Goal: Task Accomplishment & Management: Manage account settings

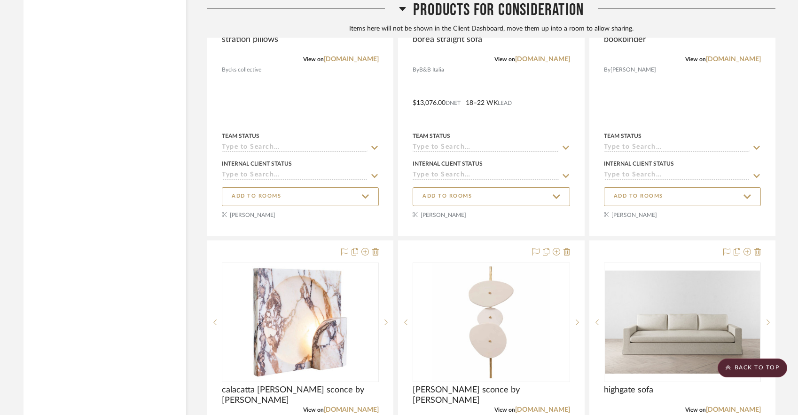
scroll to position [3536, 0]
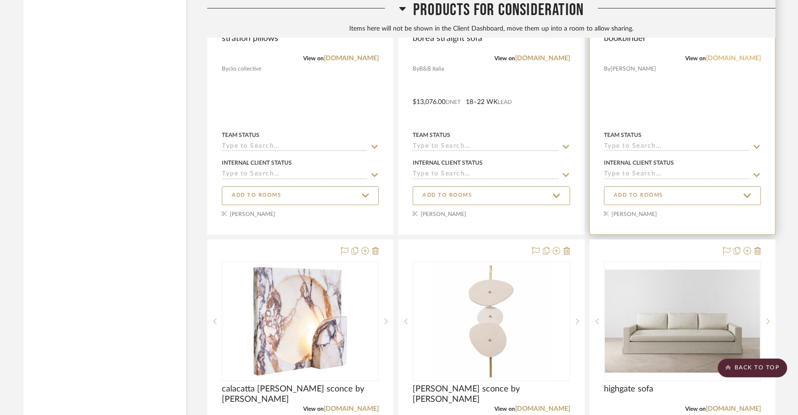
click at [732, 62] on link "[DOMAIN_NAME]" at bounding box center [733, 58] width 55 height 7
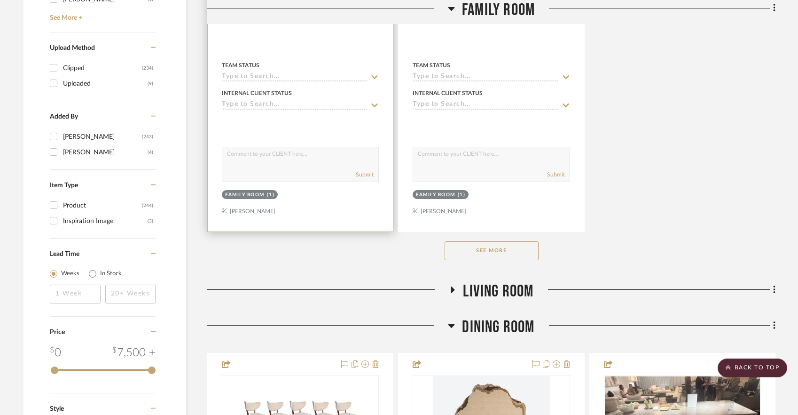
scroll to position [1525, 0]
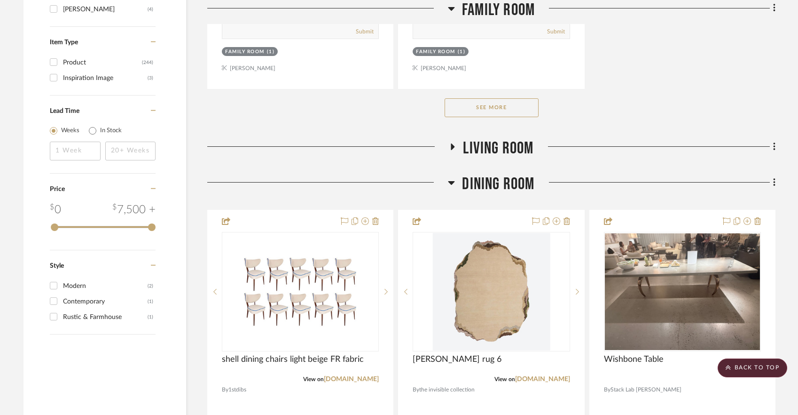
click at [505, 98] on button "See More" at bounding box center [492, 107] width 94 height 19
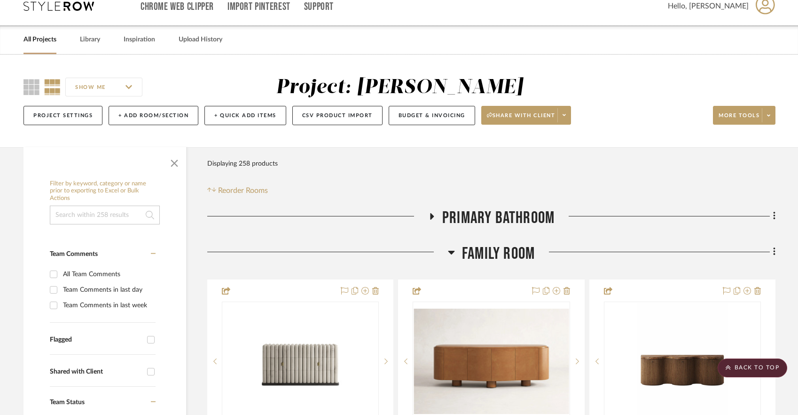
scroll to position [0, 0]
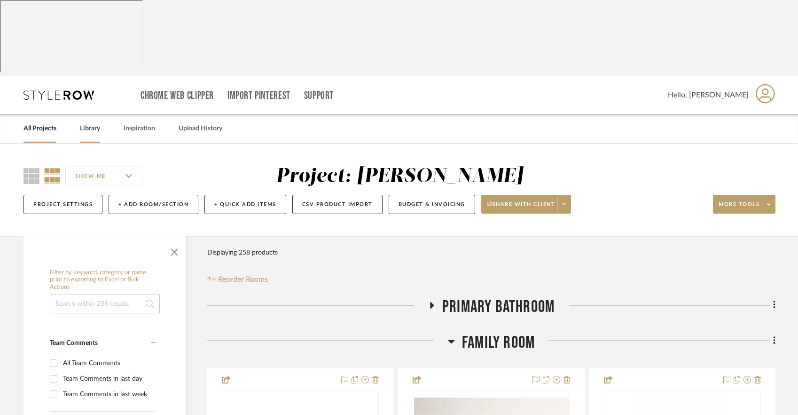
click at [93, 122] on link "Library" at bounding box center [90, 128] width 20 height 13
click at [432, 302] on icon at bounding box center [432, 305] width 4 height 7
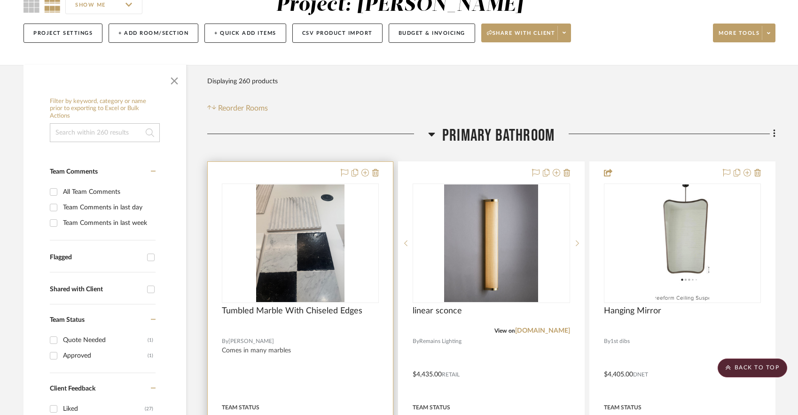
scroll to position [172, 0]
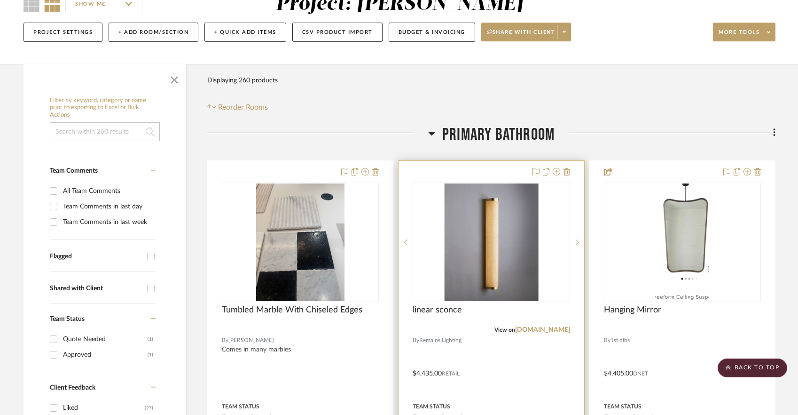
click at [506, 318] on div at bounding box center [491, 366] width 185 height 411
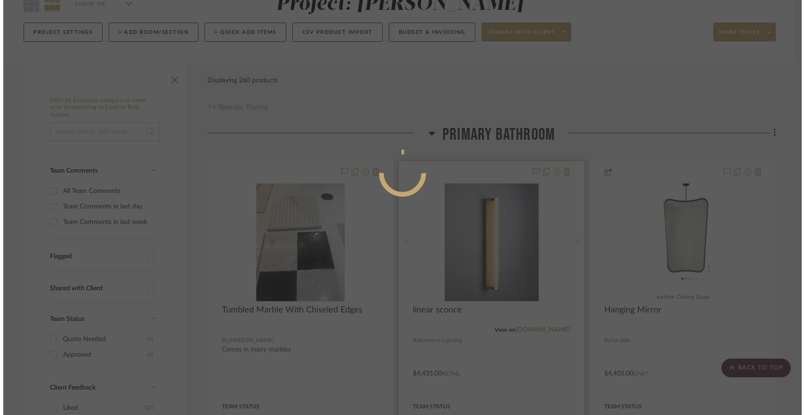
scroll to position [0, 0]
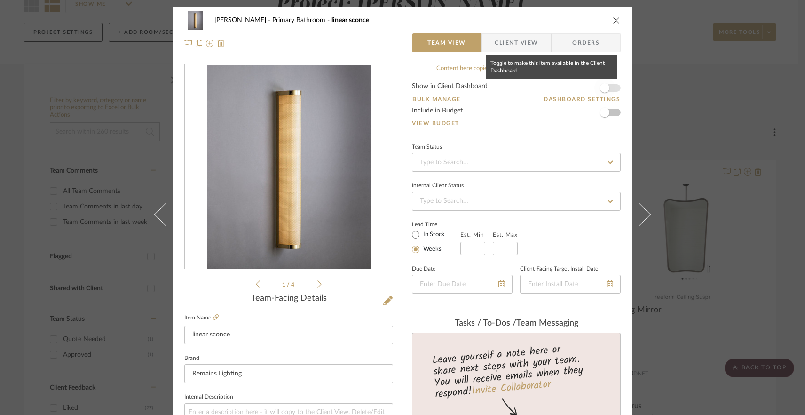
click at [606, 91] on span "button" at bounding box center [604, 88] width 21 height 21
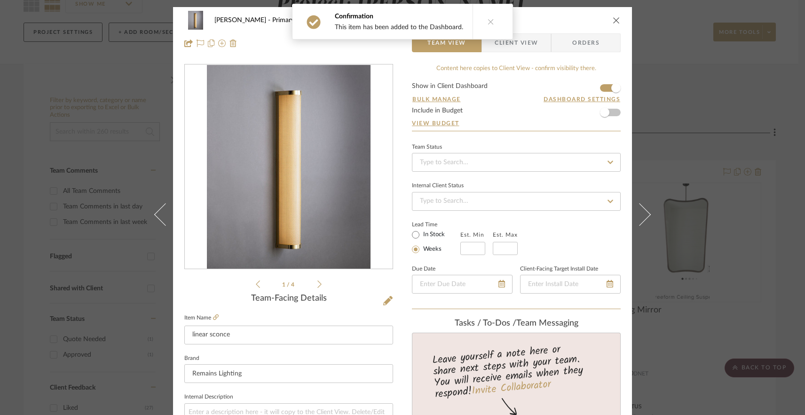
click at [690, 298] on div "[PERSON_NAME] Primary Bathroom linear sconce Team View Client View Orders 1 / 4…" at bounding box center [402, 207] width 805 height 415
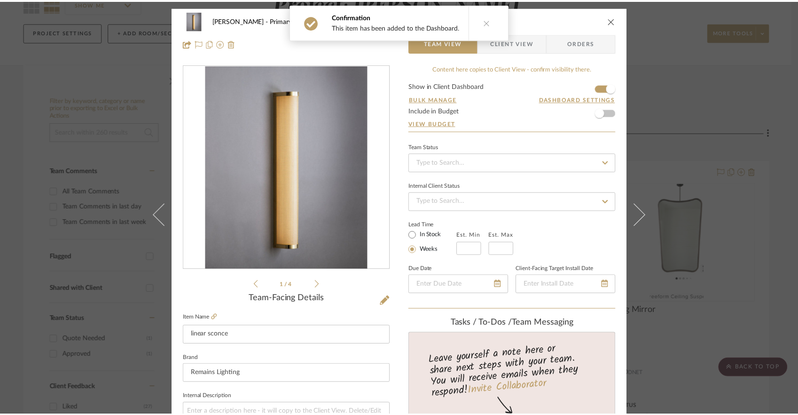
scroll to position [172, 0]
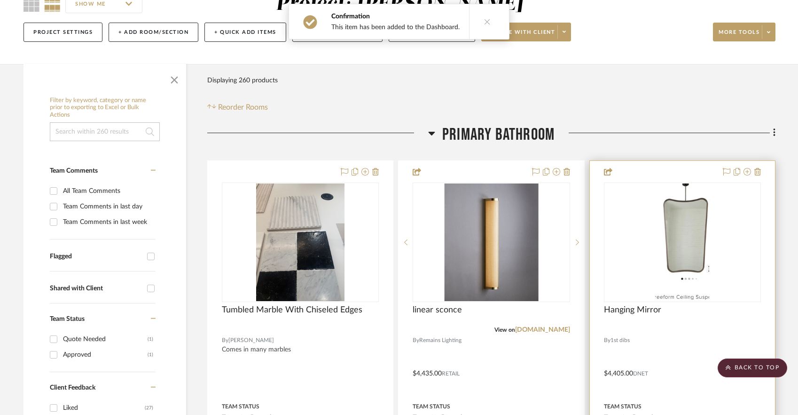
click at [706, 299] on div at bounding box center [682, 366] width 185 height 411
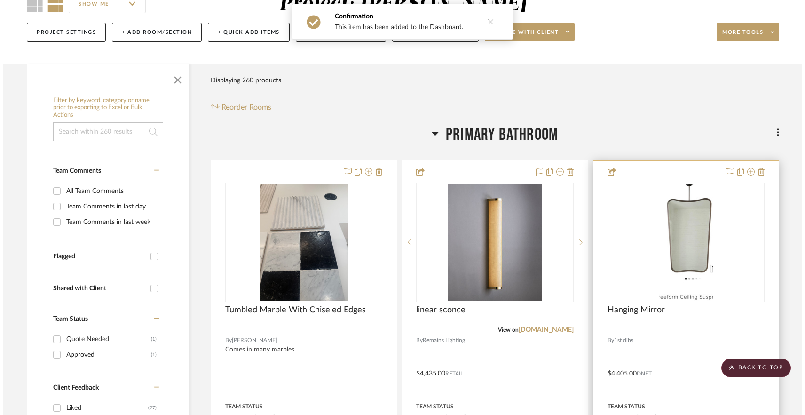
scroll to position [0, 0]
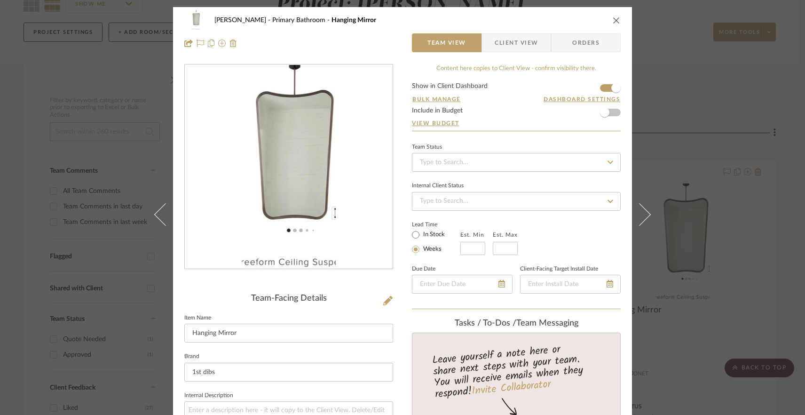
click at [120, 291] on div "[PERSON_NAME] Primary Bathroom Hanging Mirror Team View Client View Orders Team…" at bounding box center [402, 207] width 805 height 415
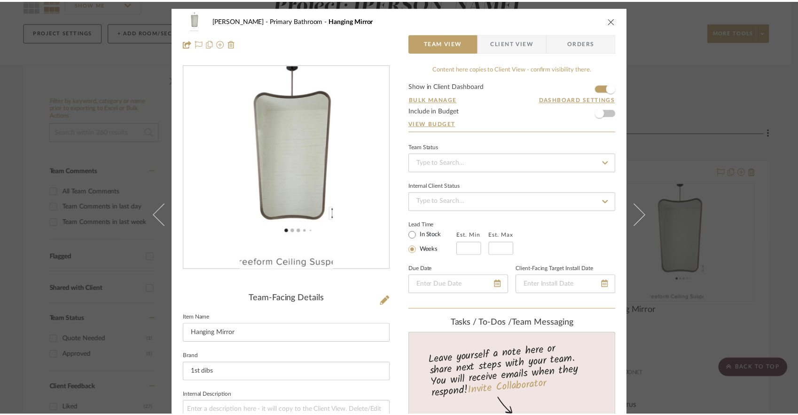
scroll to position [172, 0]
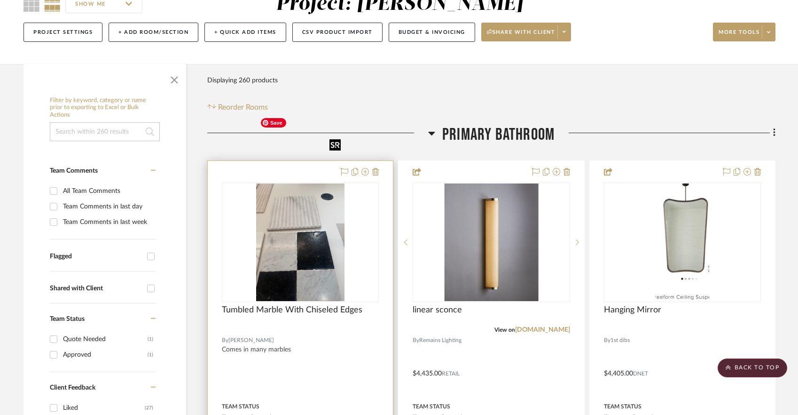
click at [306, 208] on img "0" at bounding box center [300, 242] width 88 height 118
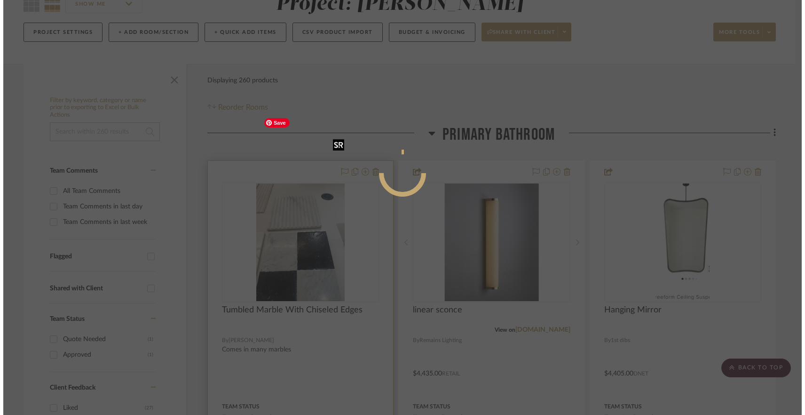
scroll to position [0, 0]
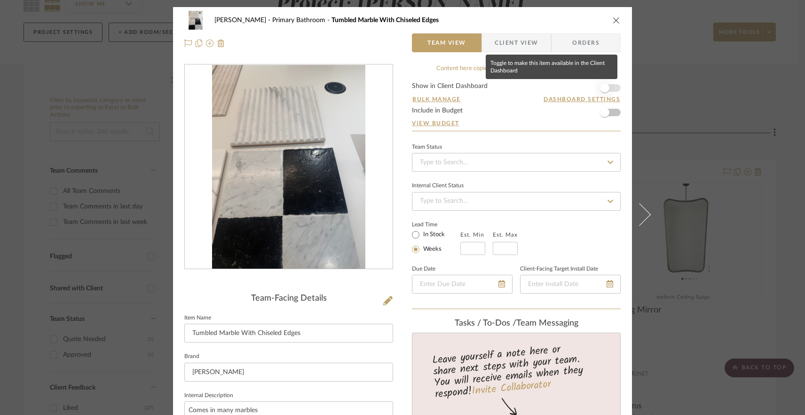
click at [604, 90] on span "button" at bounding box center [604, 87] width 9 height 9
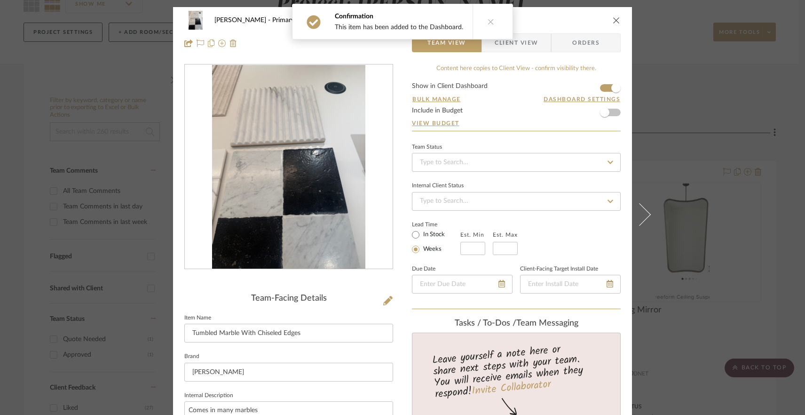
click at [30, 134] on div "[PERSON_NAME] Primary Bathroom Tumbled Marble With Chiseled Edges Team View Cli…" at bounding box center [402, 207] width 805 height 415
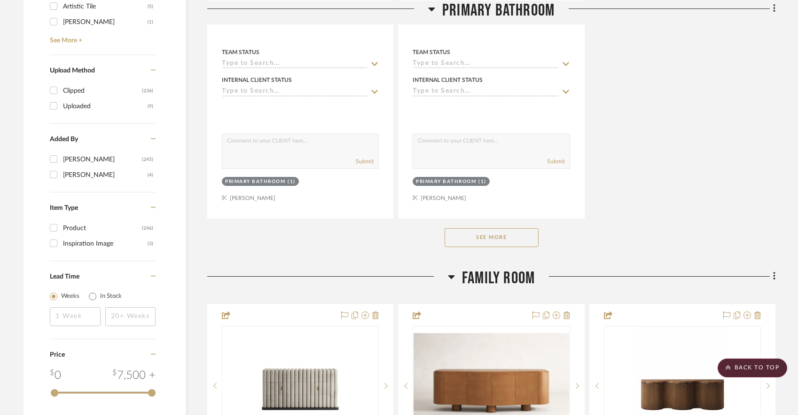
scroll to position [1363, 0]
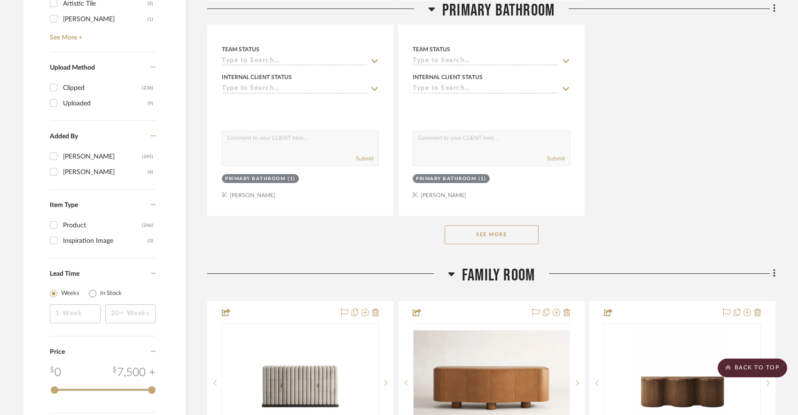
click at [471, 227] on button "See More" at bounding box center [492, 234] width 94 height 19
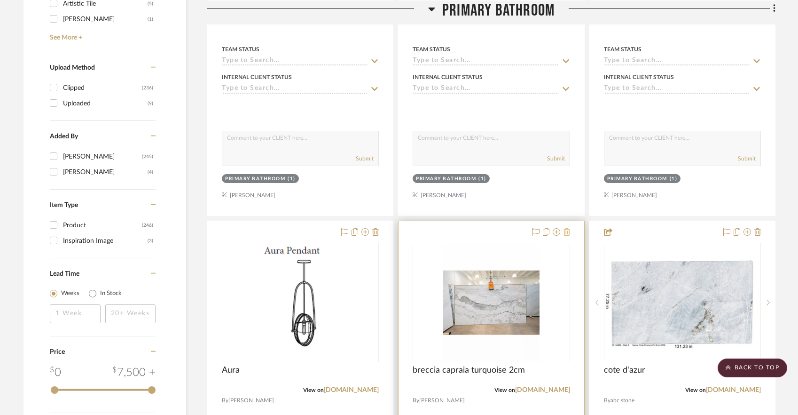
click at [565, 228] on icon at bounding box center [567, 232] width 7 height 8
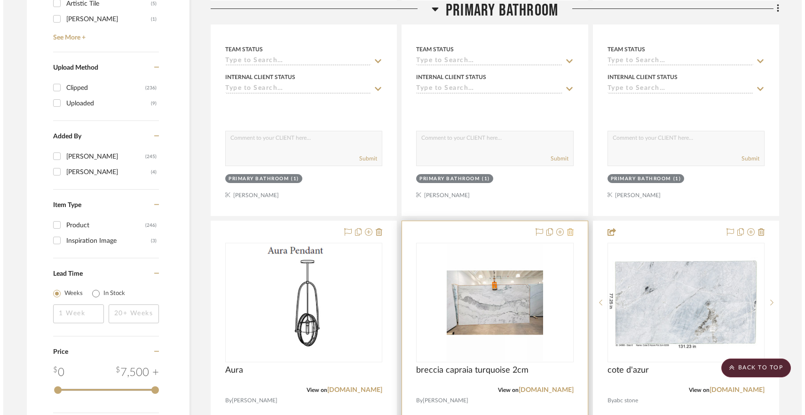
scroll to position [0, 0]
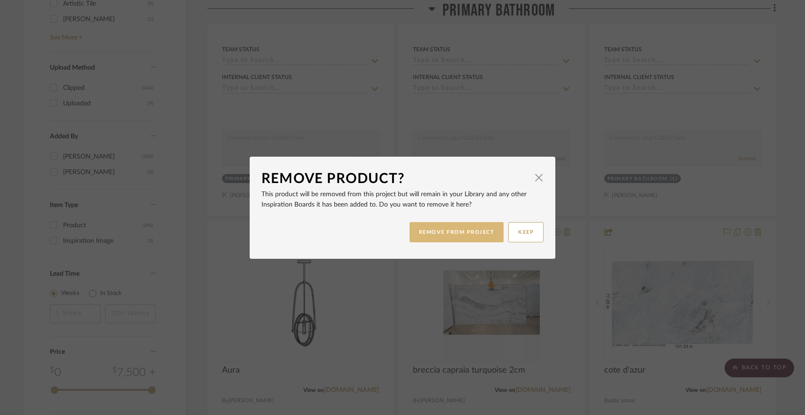
click at [438, 227] on button "REMOVE FROM PROJECT" at bounding box center [456, 232] width 94 height 20
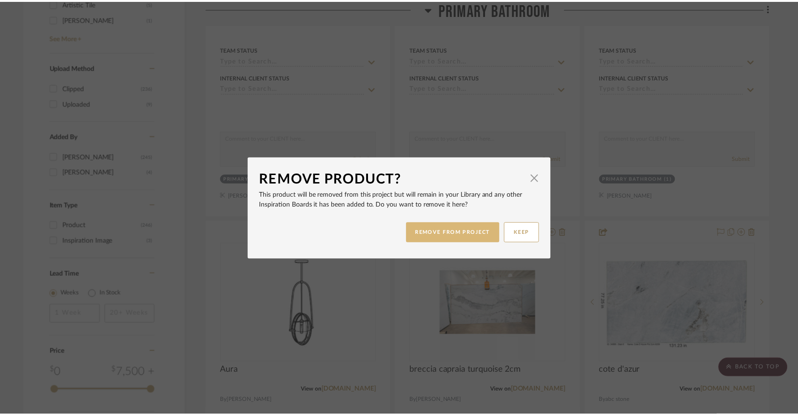
scroll to position [1363, 0]
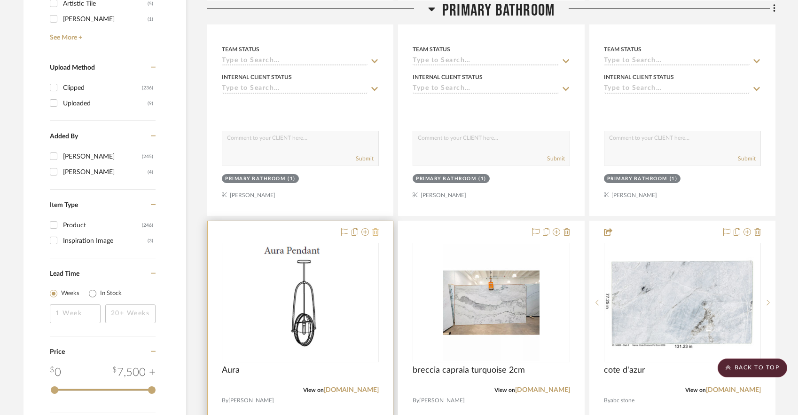
click at [377, 228] on icon at bounding box center [375, 232] width 7 height 8
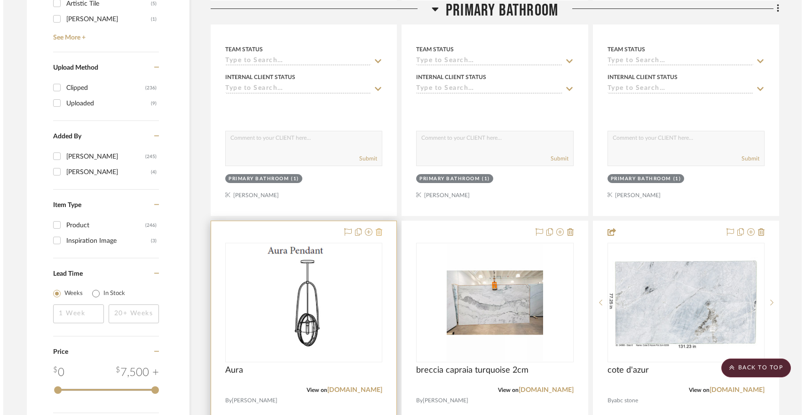
scroll to position [0, 0]
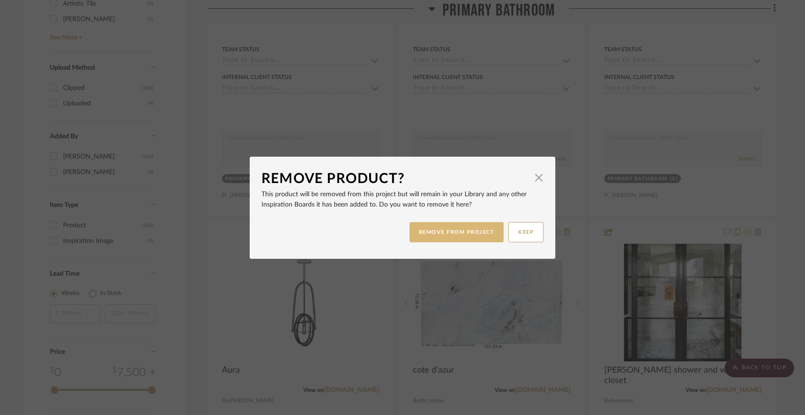
click at [430, 235] on button "REMOVE FROM PROJECT" at bounding box center [456, 232] width 94 height 20
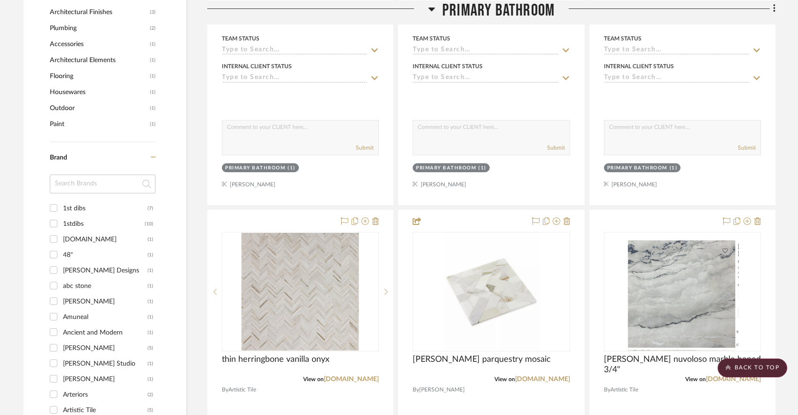
scroll to position [959, 0]
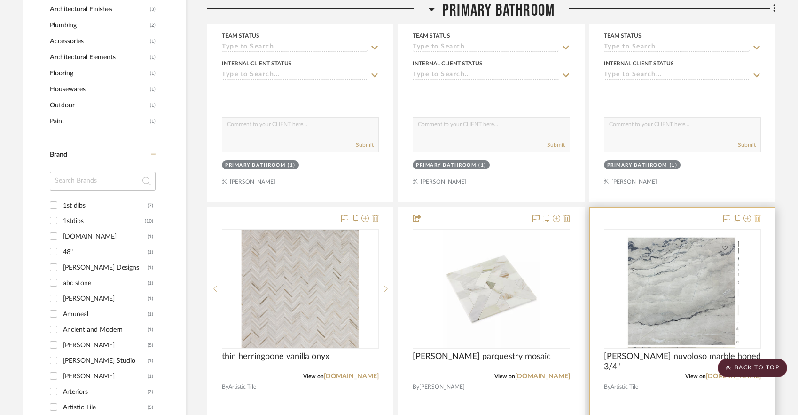
click at [760, 214] on icon at bounding box center [757, 218] width 7 height 8
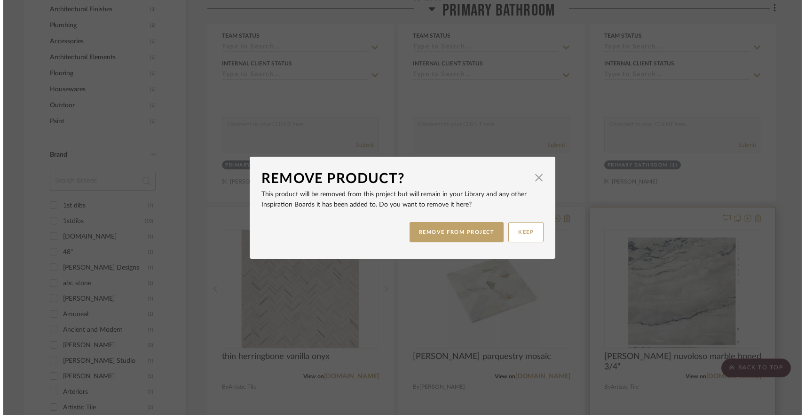
scroll to position [0, 0]
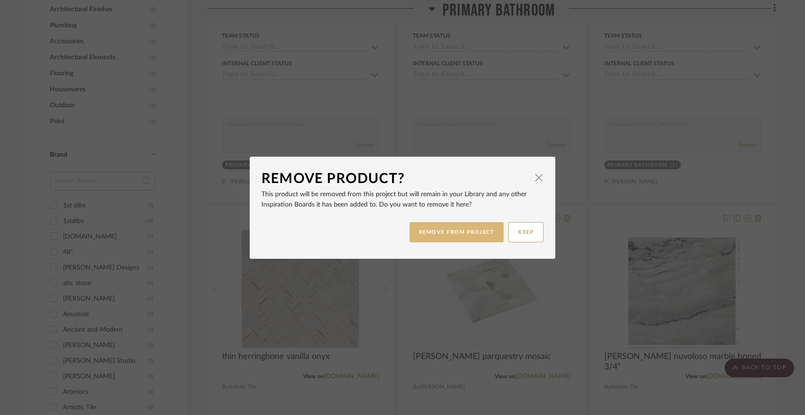
click at [423, 236] on button "REMOVE FROM PROJECT" at bounding box center [456, 232] width 94 height 20
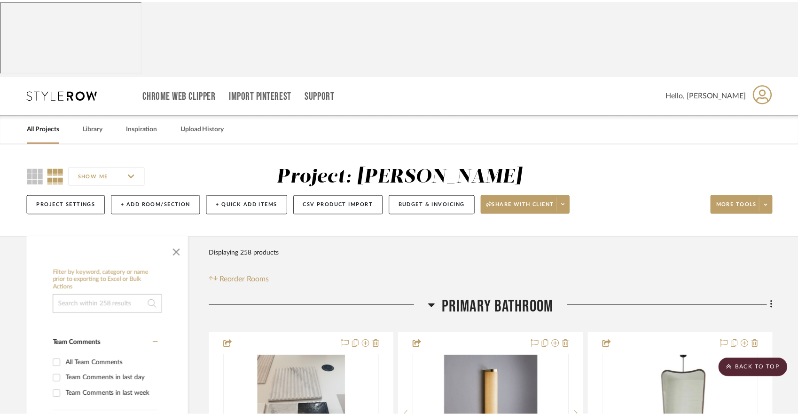
scroll to position [959, 0]
